Goal: Task Accomplishment & Management: Complete application form

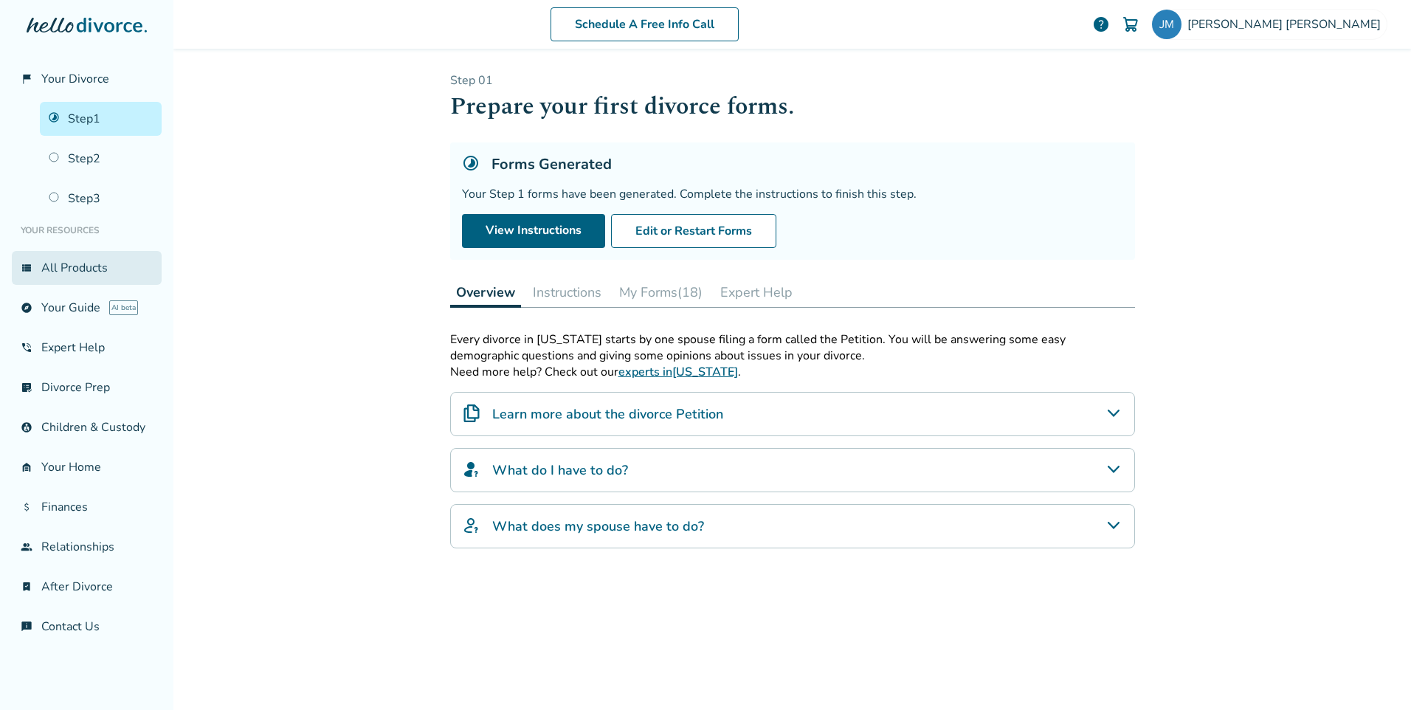
click at [86, 264] on link "view_list All Products" at bounding box center [87, 268] width 150 height 34
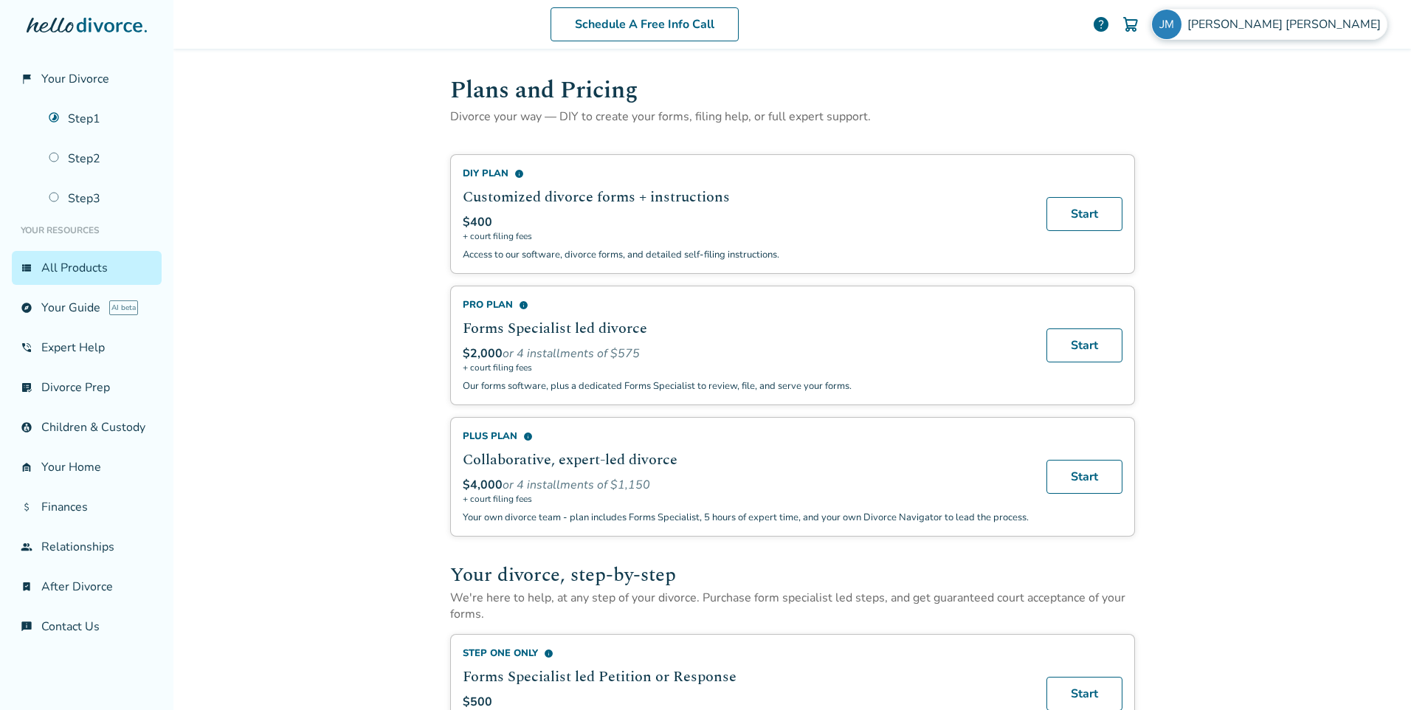
click at [1275, 29] on span "[PERSON_NAME]" at bounding box center [1286, 24] width 199 height 16
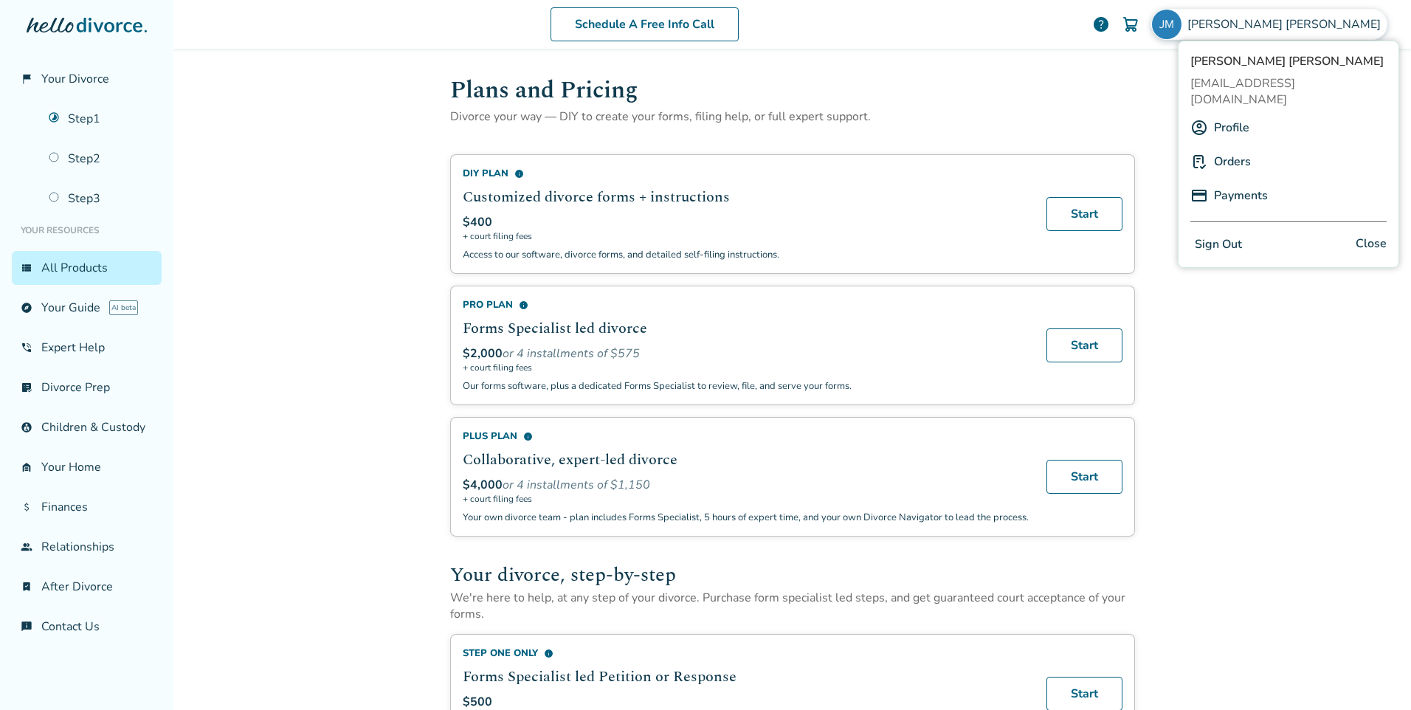
click at [1244, 148] on link "Orders" at bounding box center [1232, 162] width 37 height 28
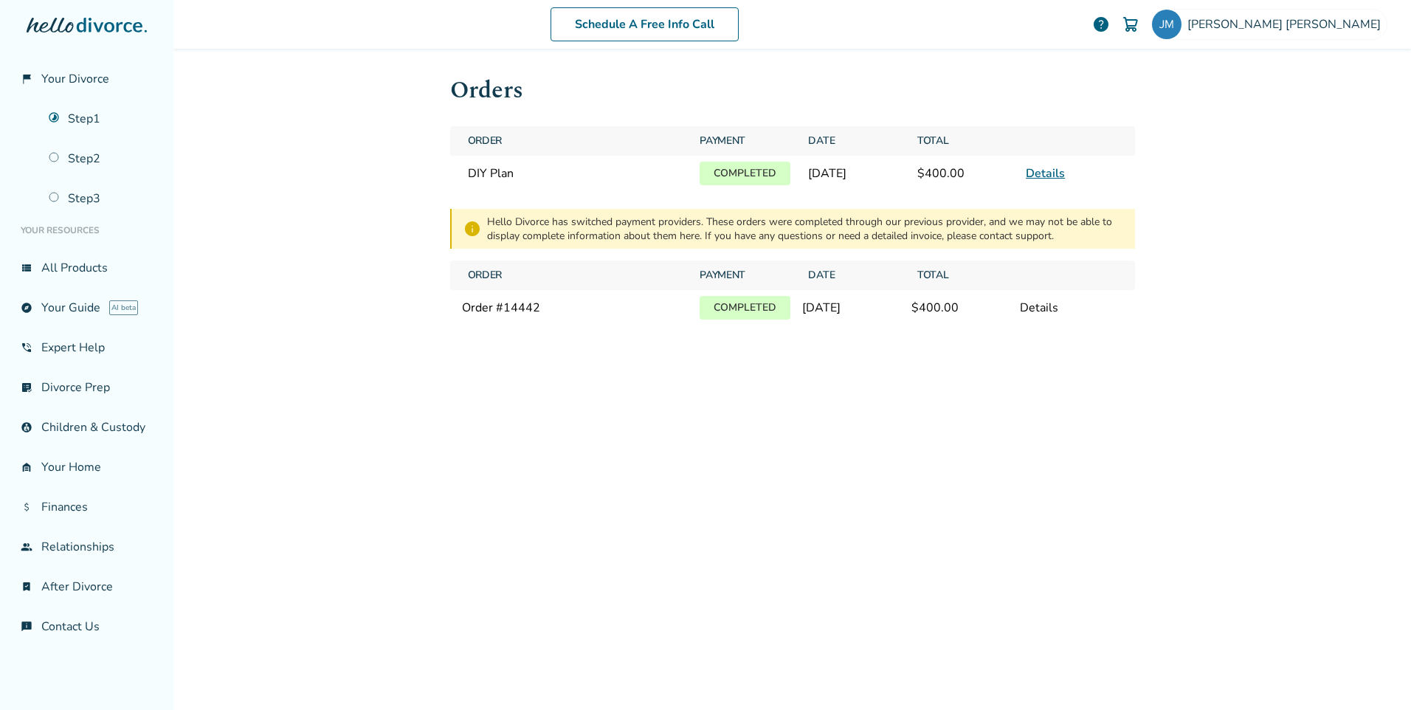
click at [1048, 171] on link "Details" at bounding box center [1045, 173] width 39 height 16
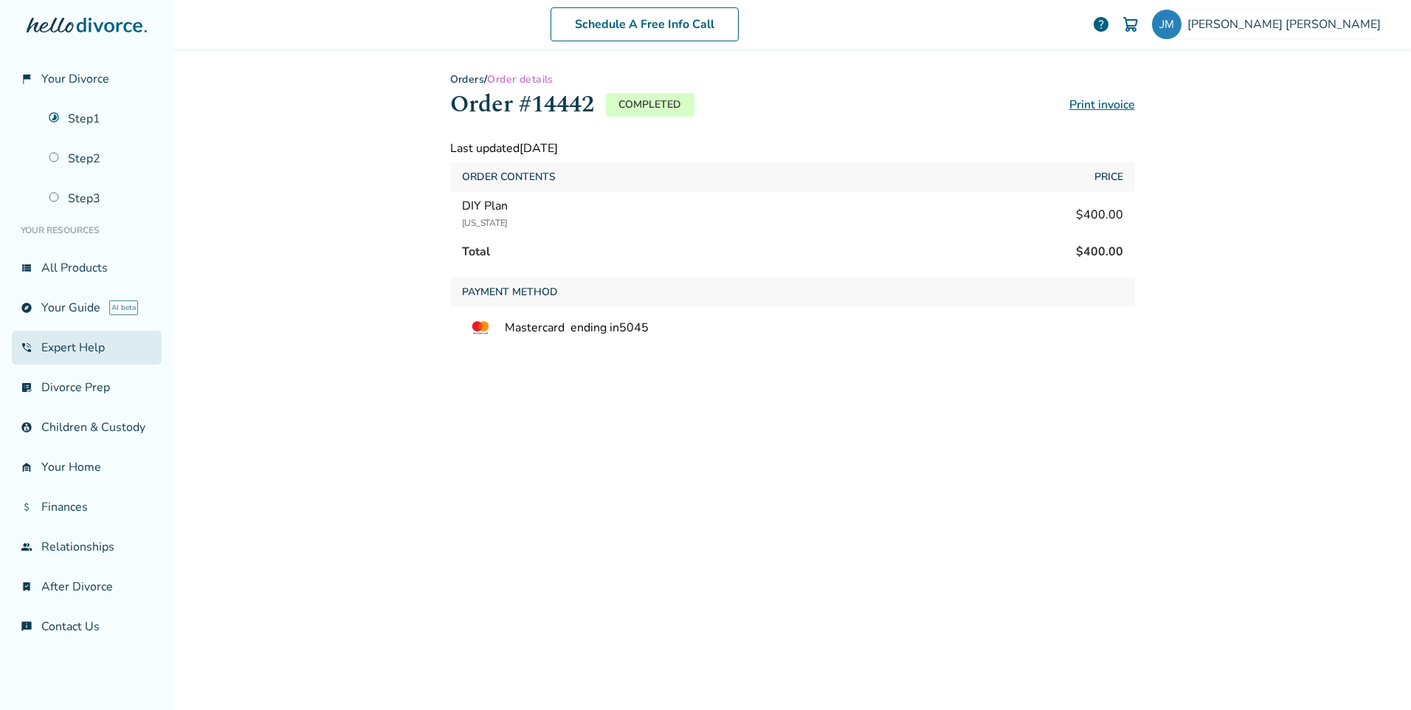
click at [72, 345] on link "phone_in_talk Expert Help" at bounding box center [87, 348] width 150 height 34
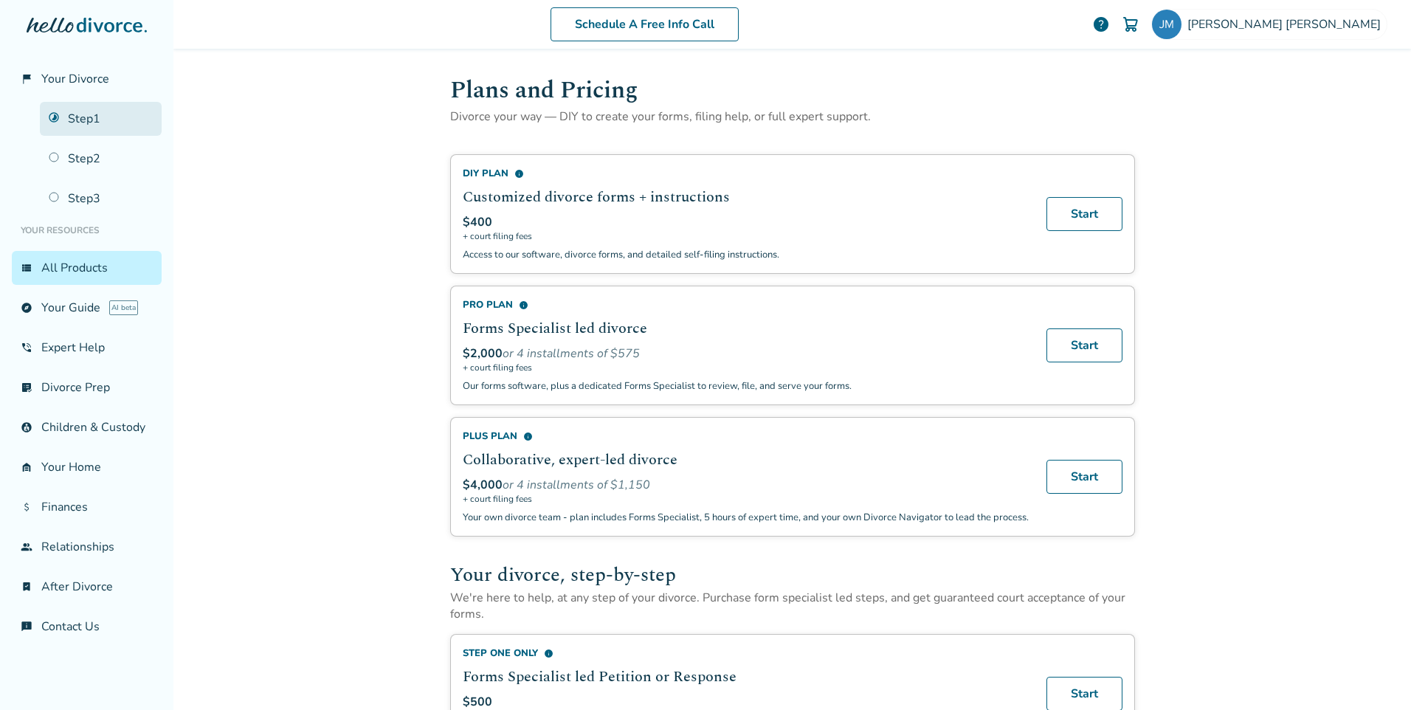
click at [98, 111] on link "Step 1" at bounding box center [101, 119] width 122 height 34
click at [96, 111] on link "Step 1" at bounding box center [101, 119] width 122 height 34
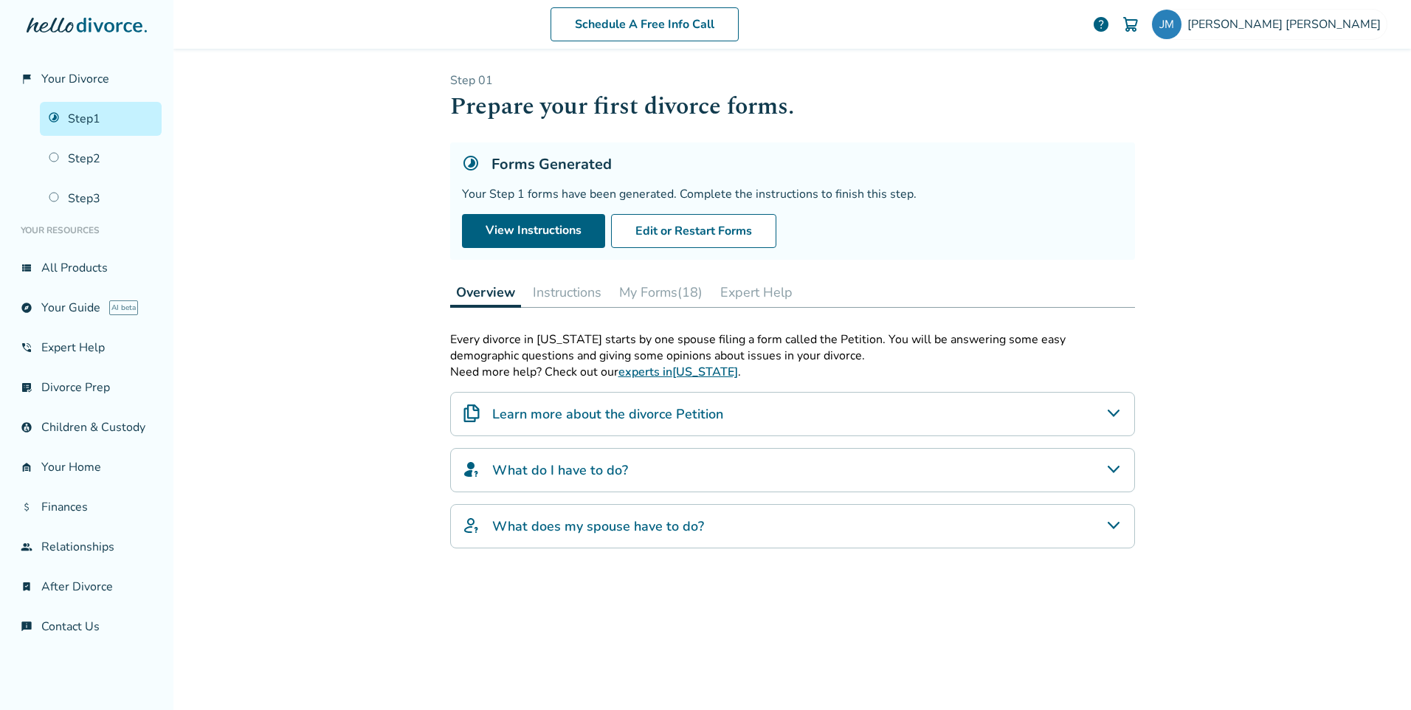
click at [656, 292] on button "My Forms (18)" at bounding box center [660, 292] width 95 height 30
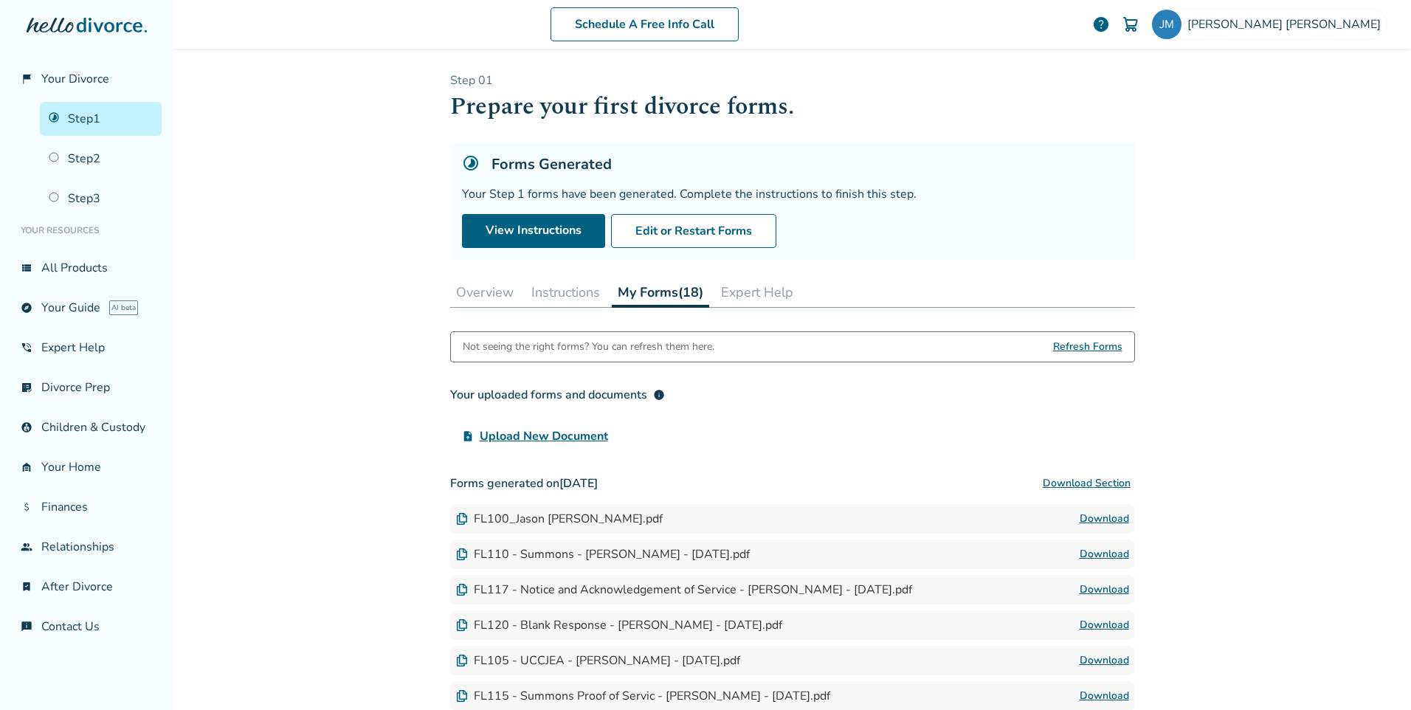
click at [759, 286] on button "Expert Help" at bounding box center [757, 292] width 84 height 30
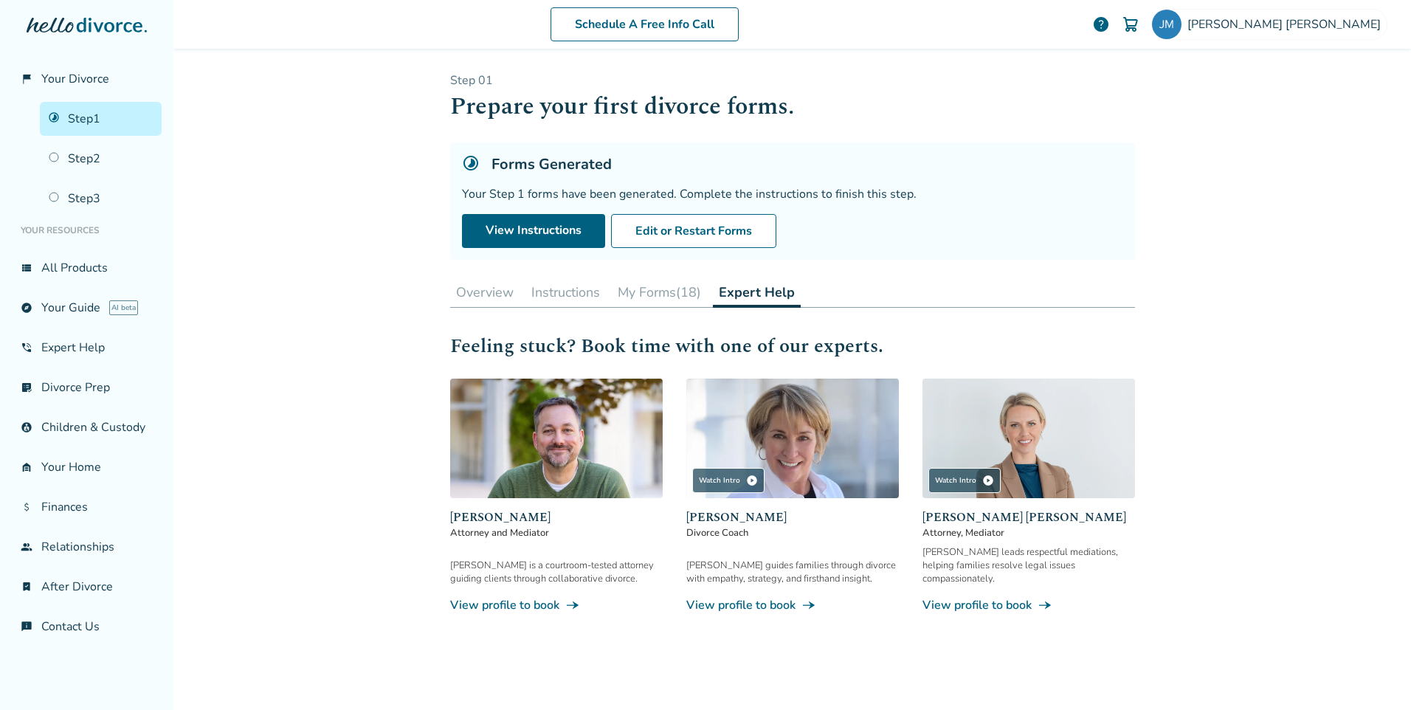
click at [542, 291] on button "Instructions" at bounding box center [565, 292] width 80 height 30
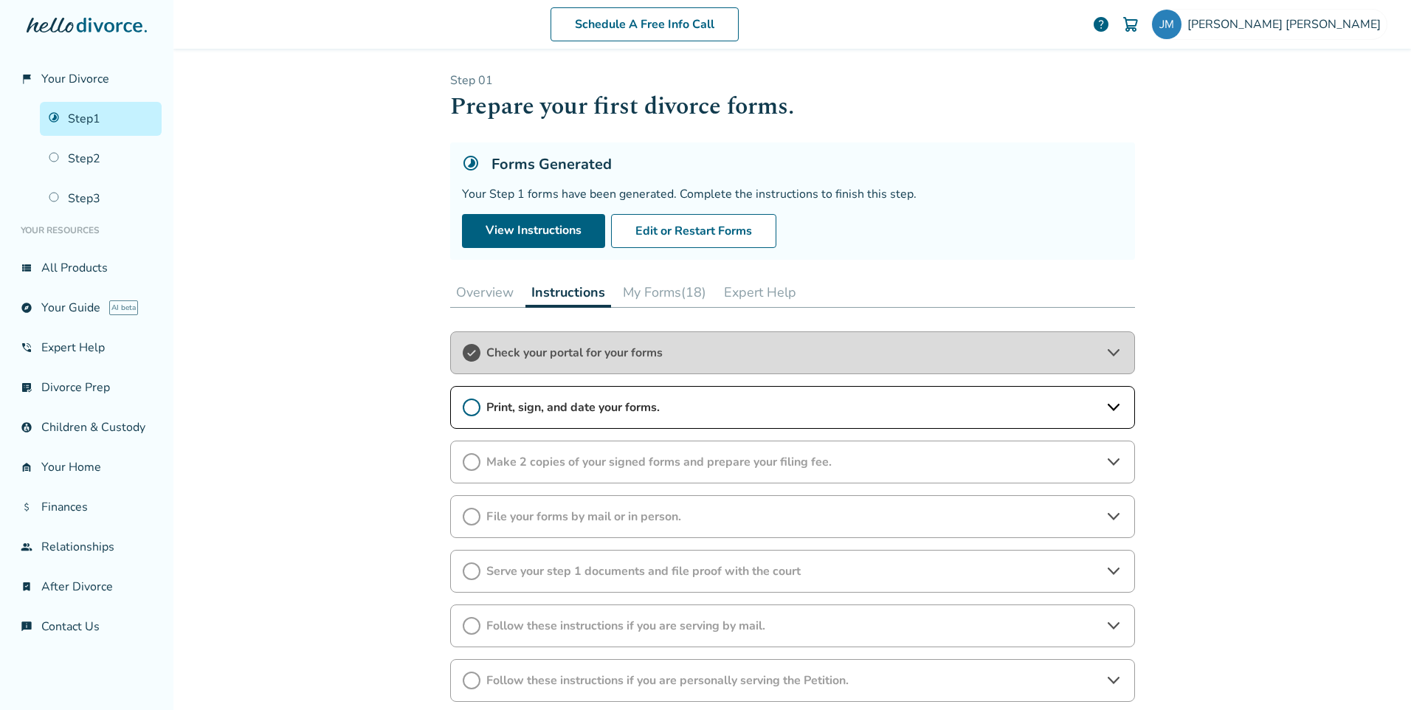
click at [472, 302] on button "Overview" at bounding box center [484, 292] width 69 height 30
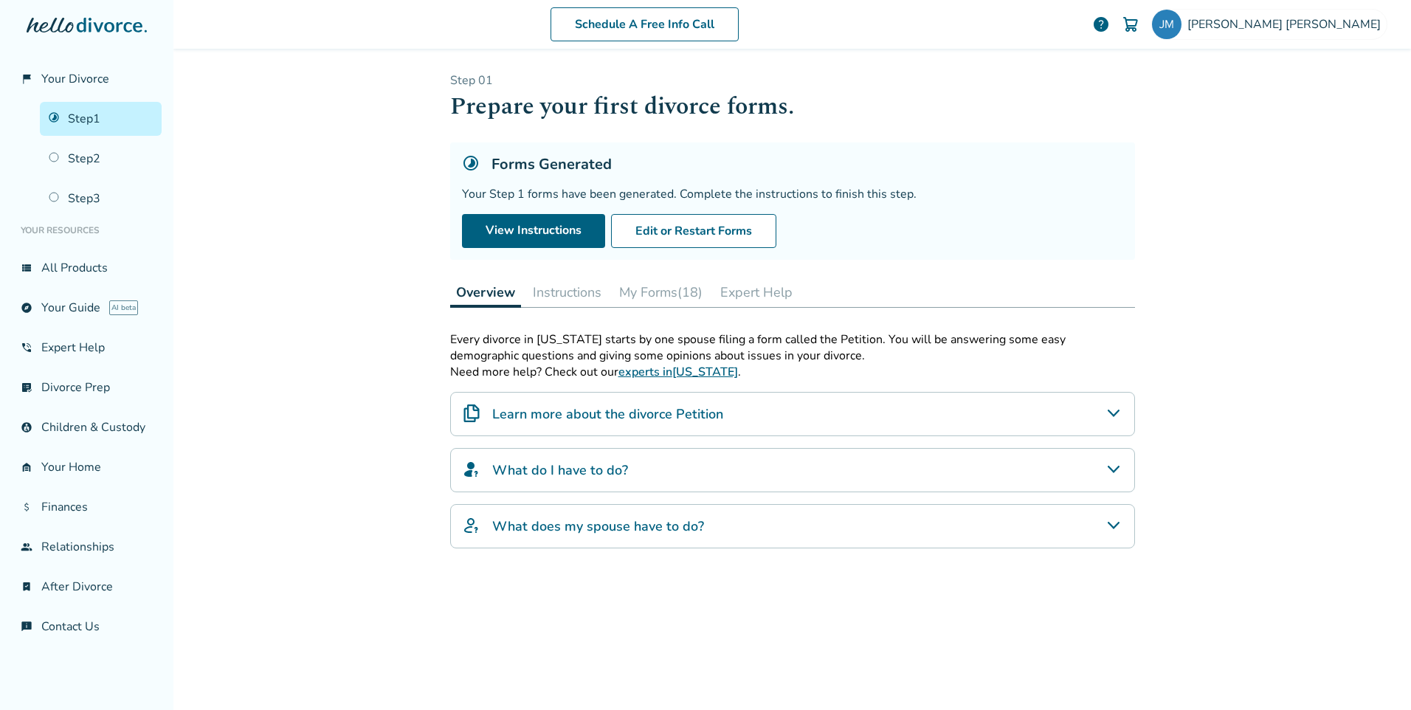
click at [653, 373] on link "experts in [US_STATE]" at bounding box center [678, 372] width 120 height 16
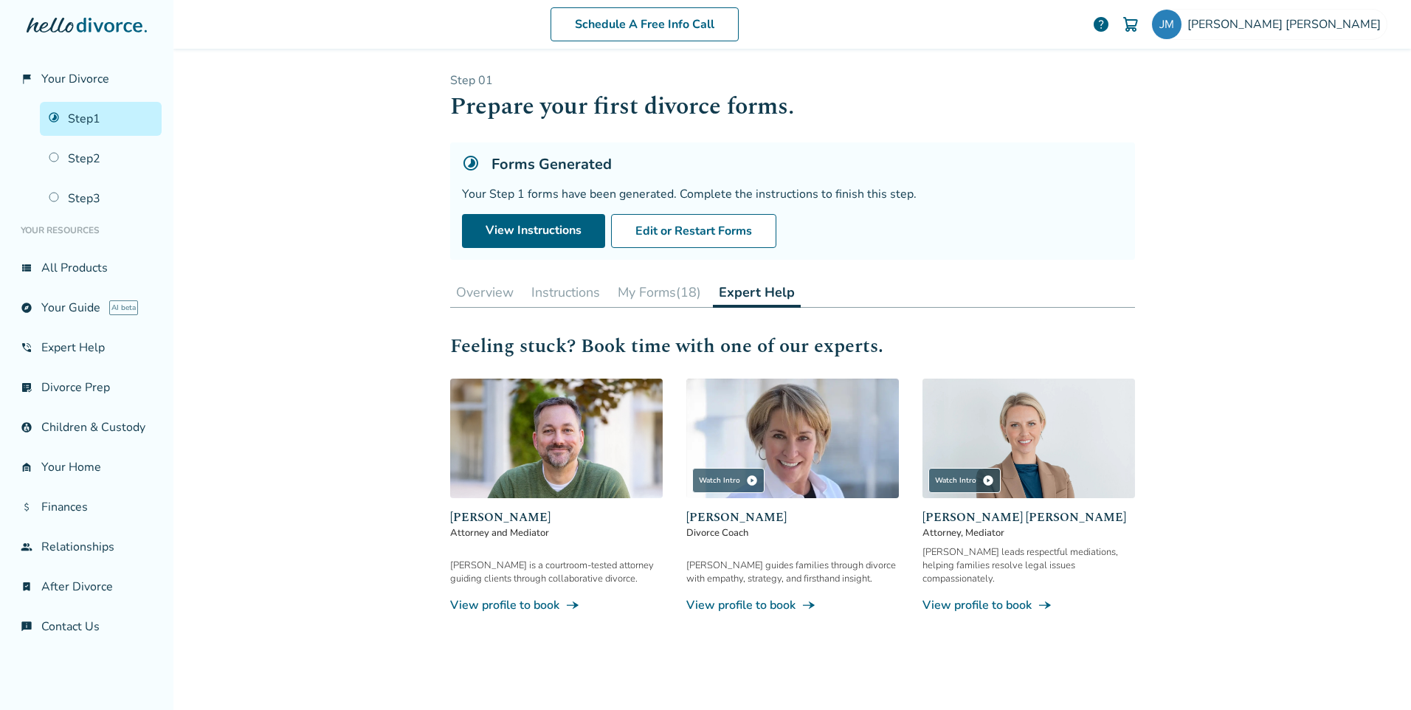
scroll to position [99, 0]
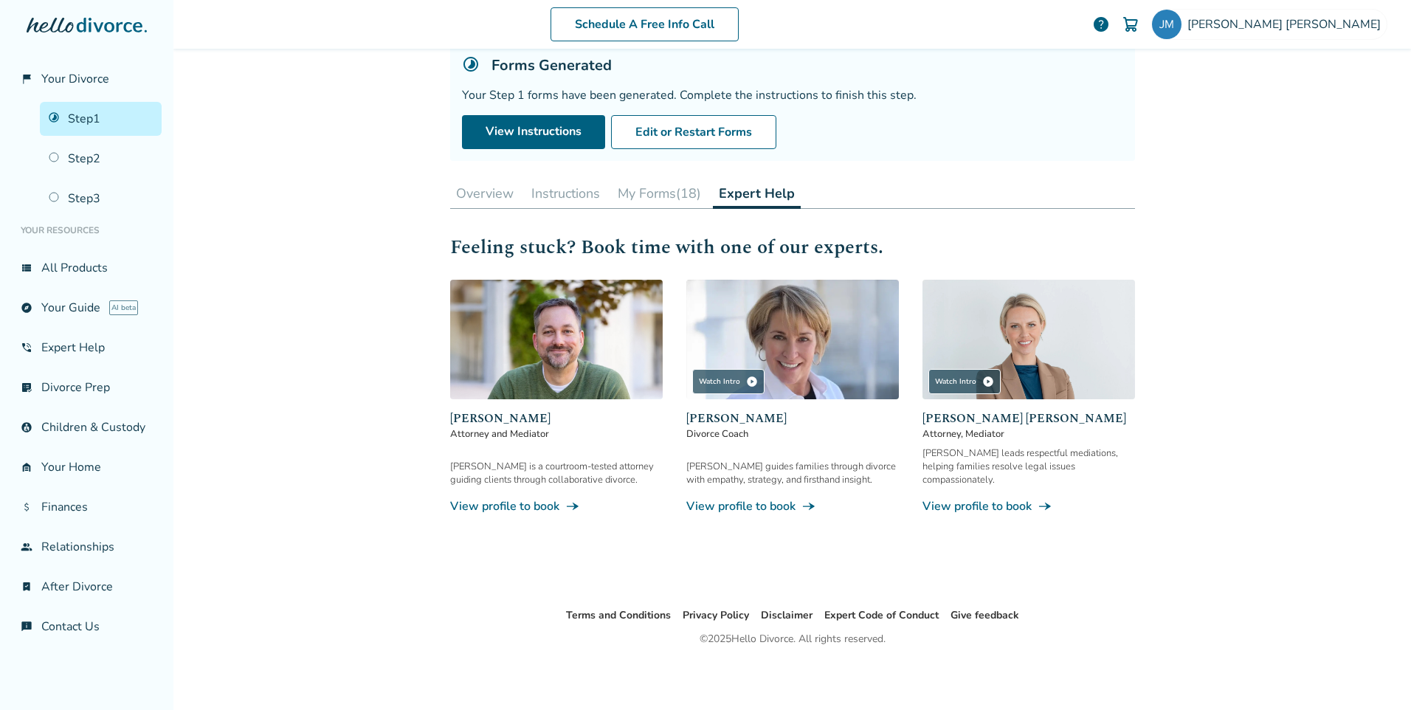
click at [514, 498] on link "View profile to book line_end_arrow_notch" at bounding box center [556, 506] width 213 height 16
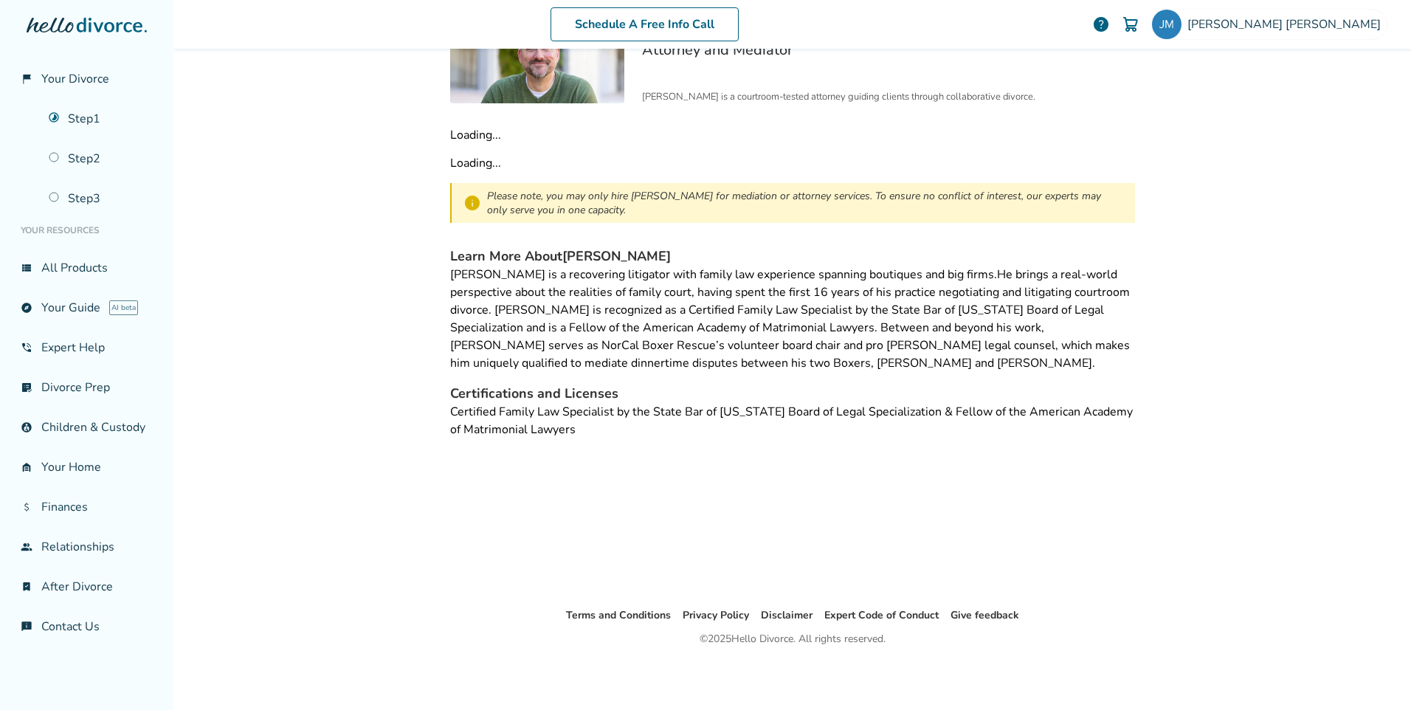
scroll to position [72, 0]
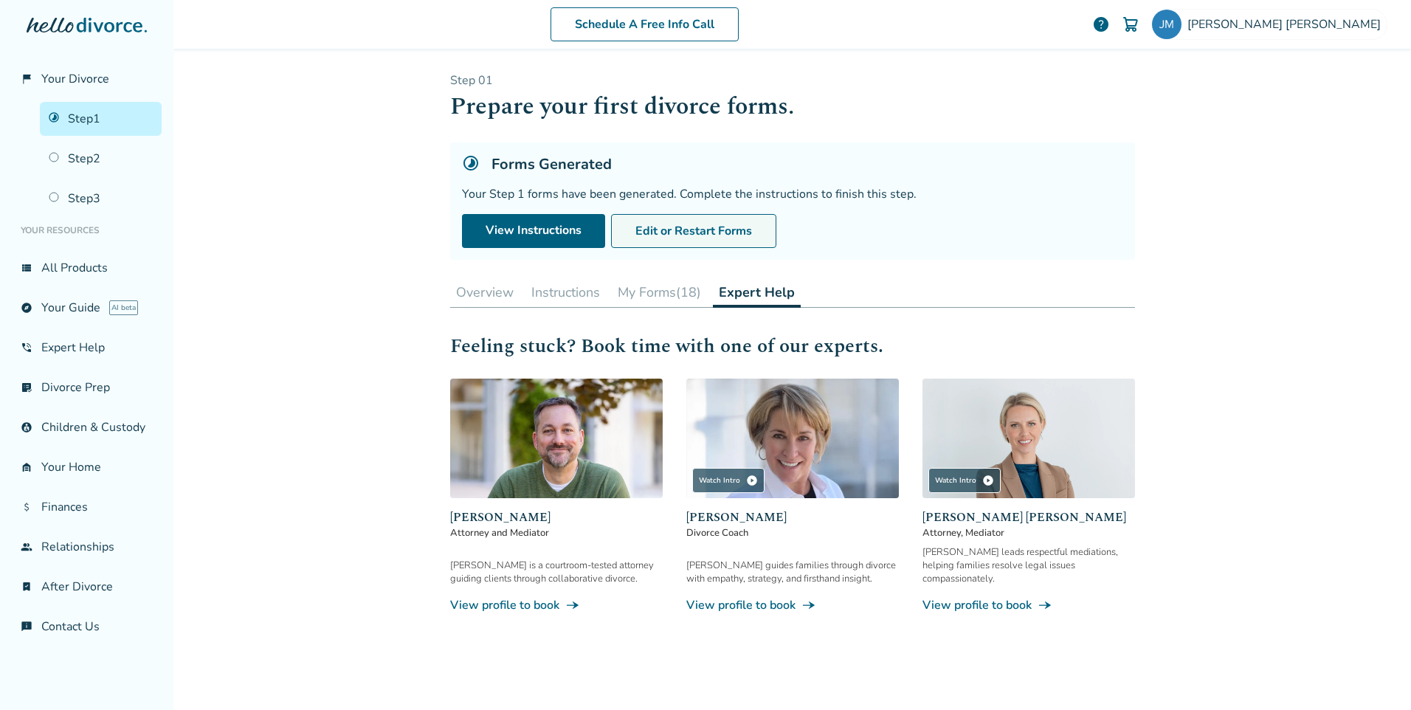
click at [666, 227] on button "Edit or Restart Forms" at bounding box center [693, 231] width 165 height 34
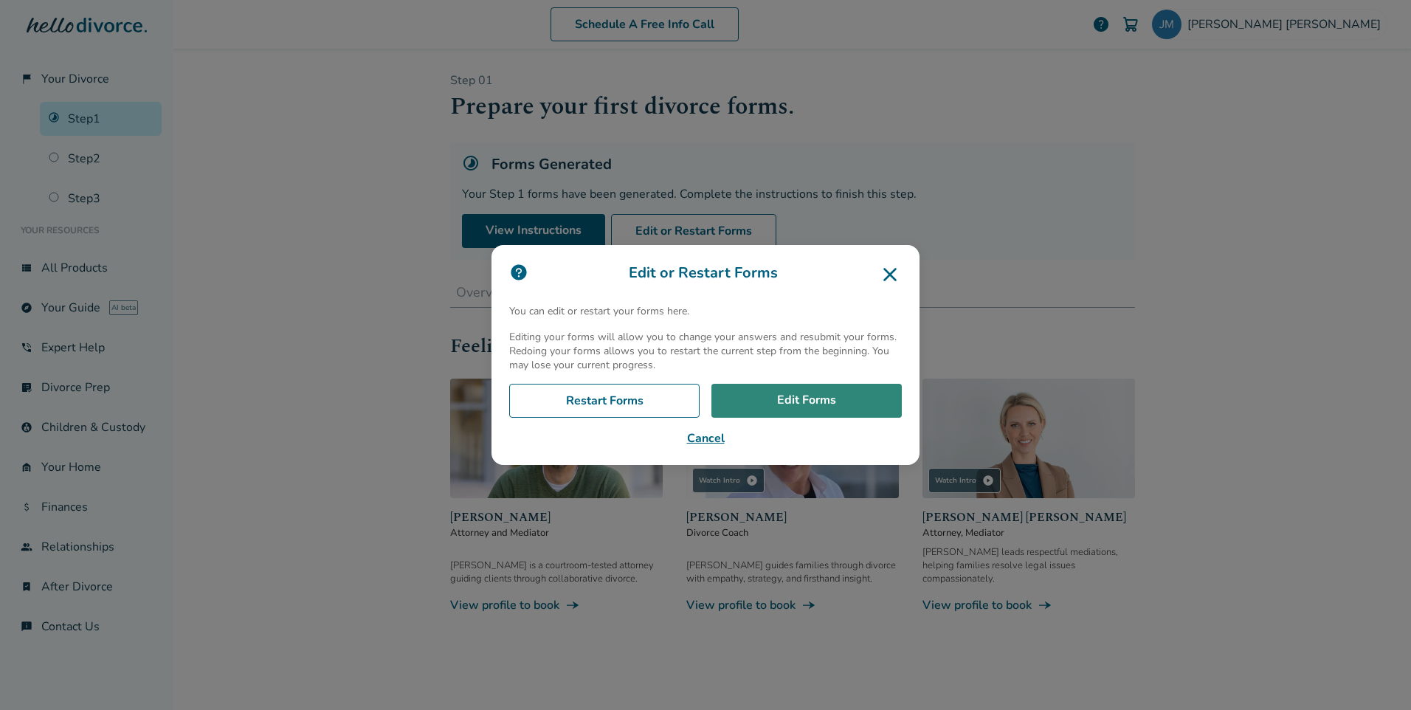
click at [800, 396] on link "Edit Forms" at bounding box center [806, 401] width 190 height 34
